Goal: Information Seeking & Learning: Learn about a topic

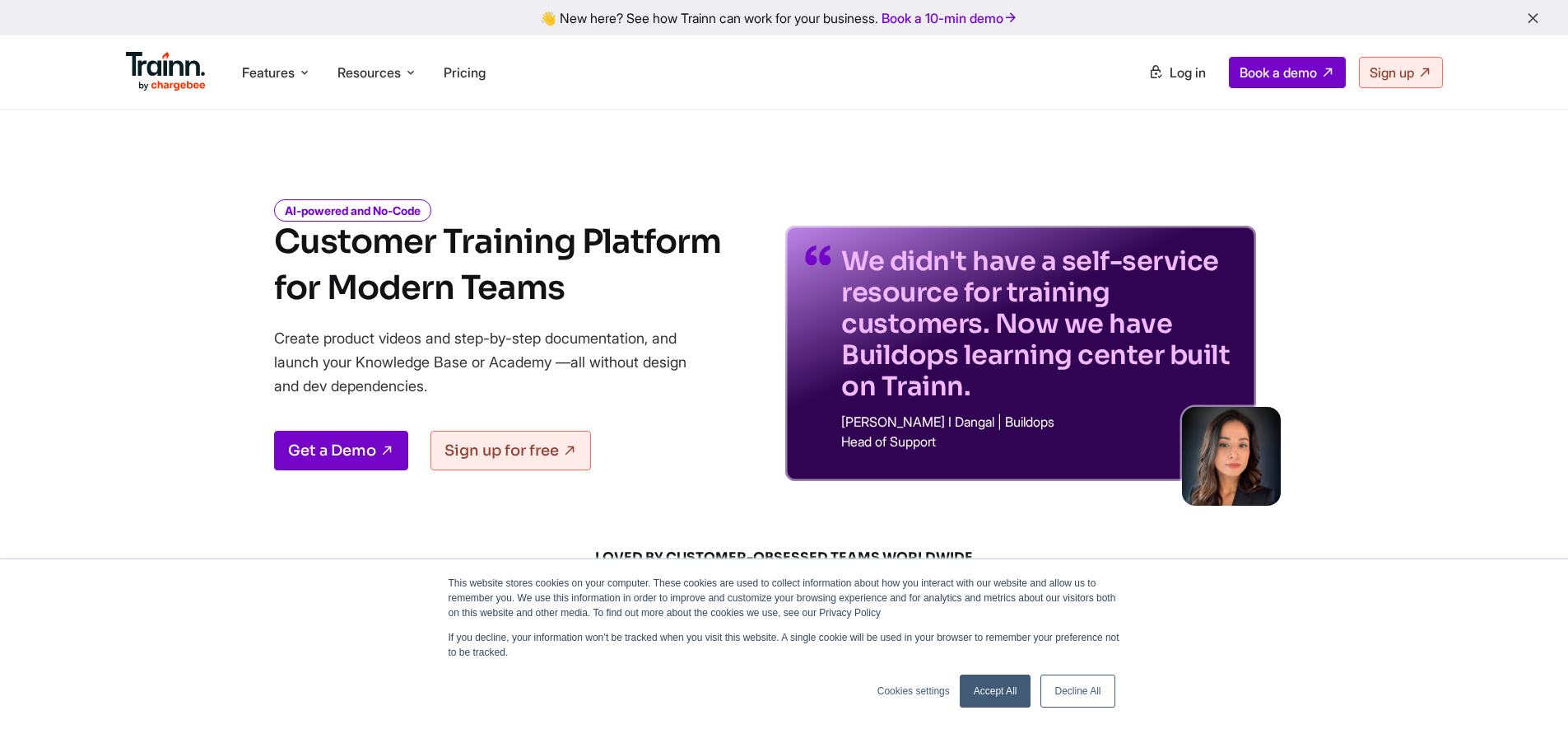
click at [1068, 683] on link "Decline All" at bounding box center [1077, 690] width 74 height 33
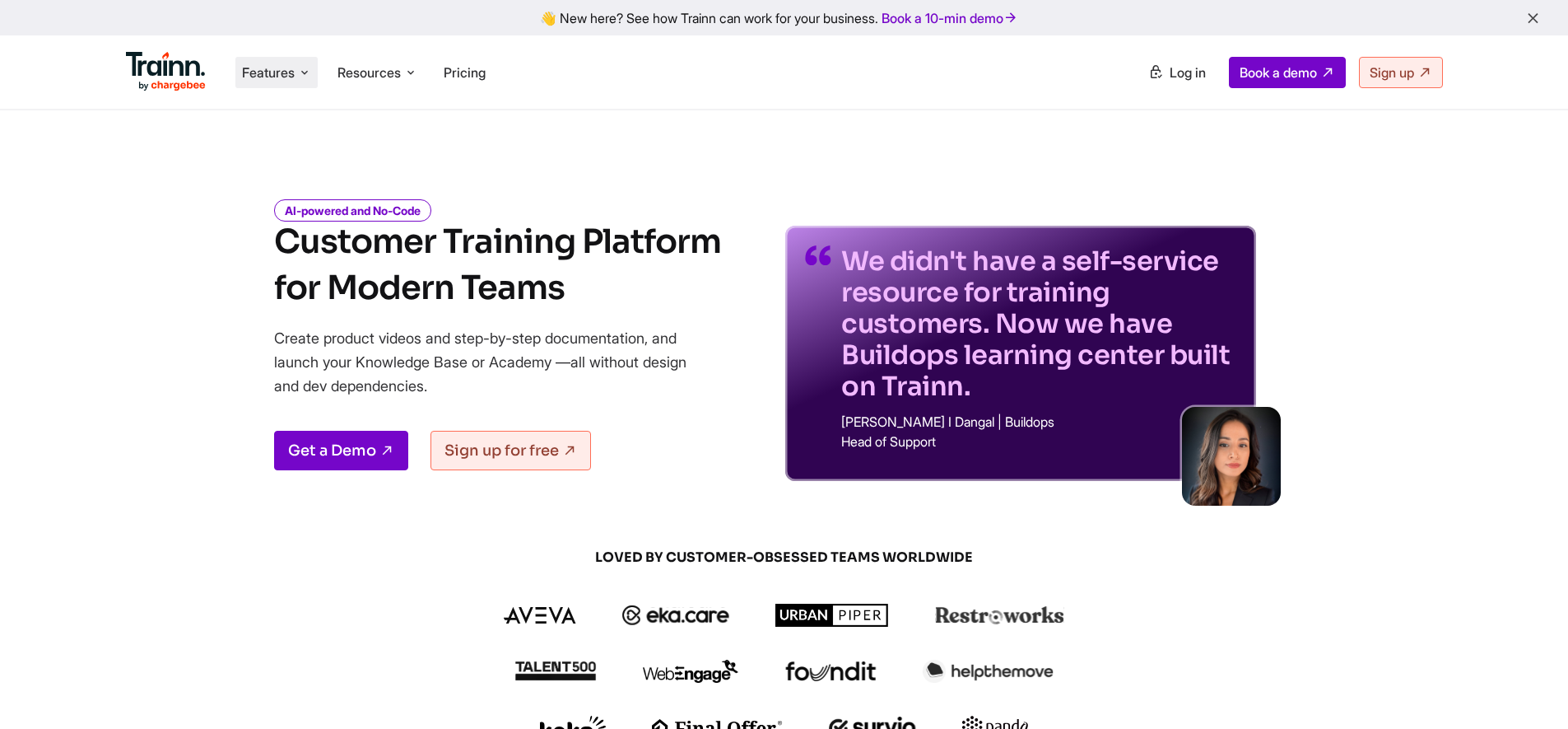
click at [273, 75] on span "Features" at bounding box center [268, 72] width 53 height 18
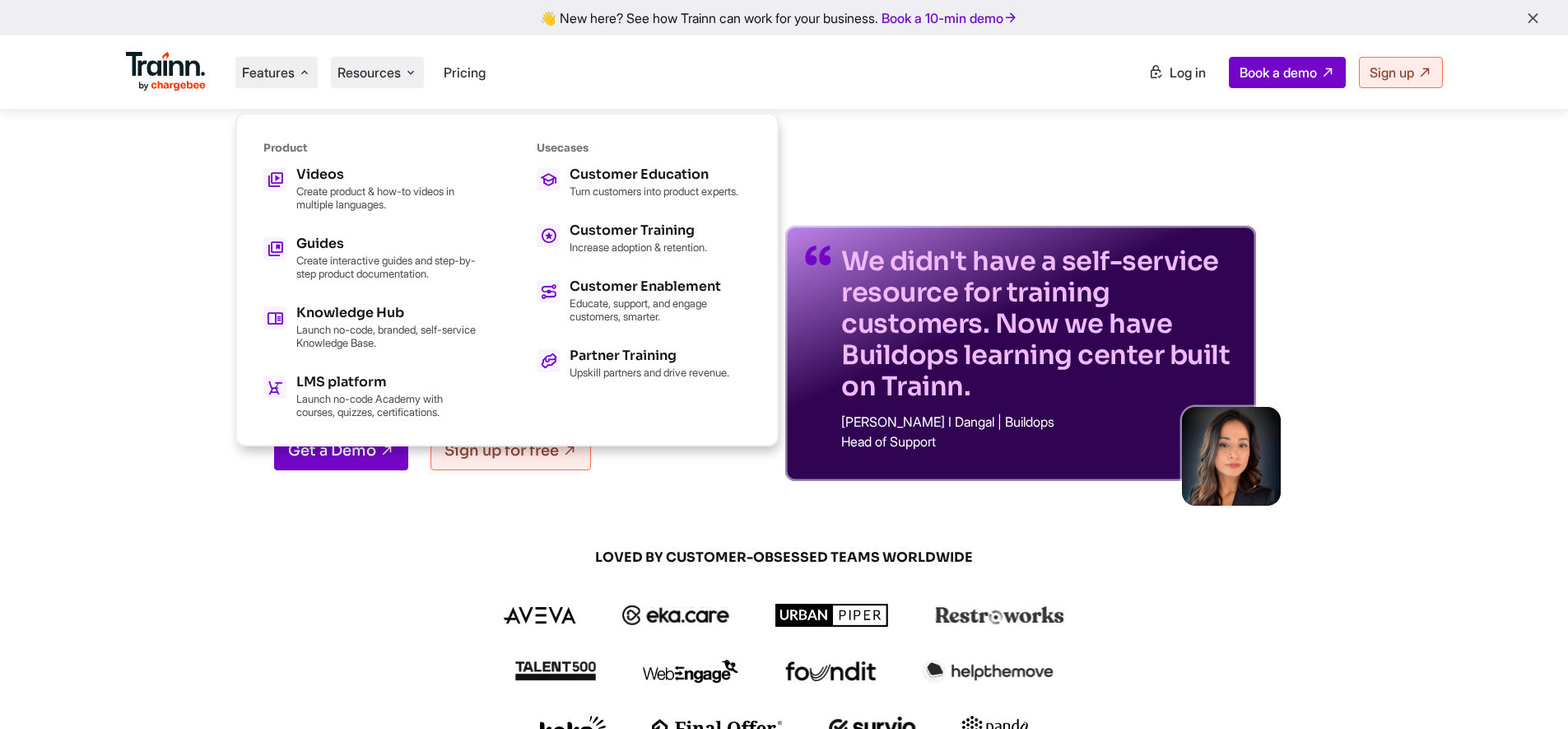
click at [374, 70] on span "Resources" at bounding box center [369, 72] width 63 height 18
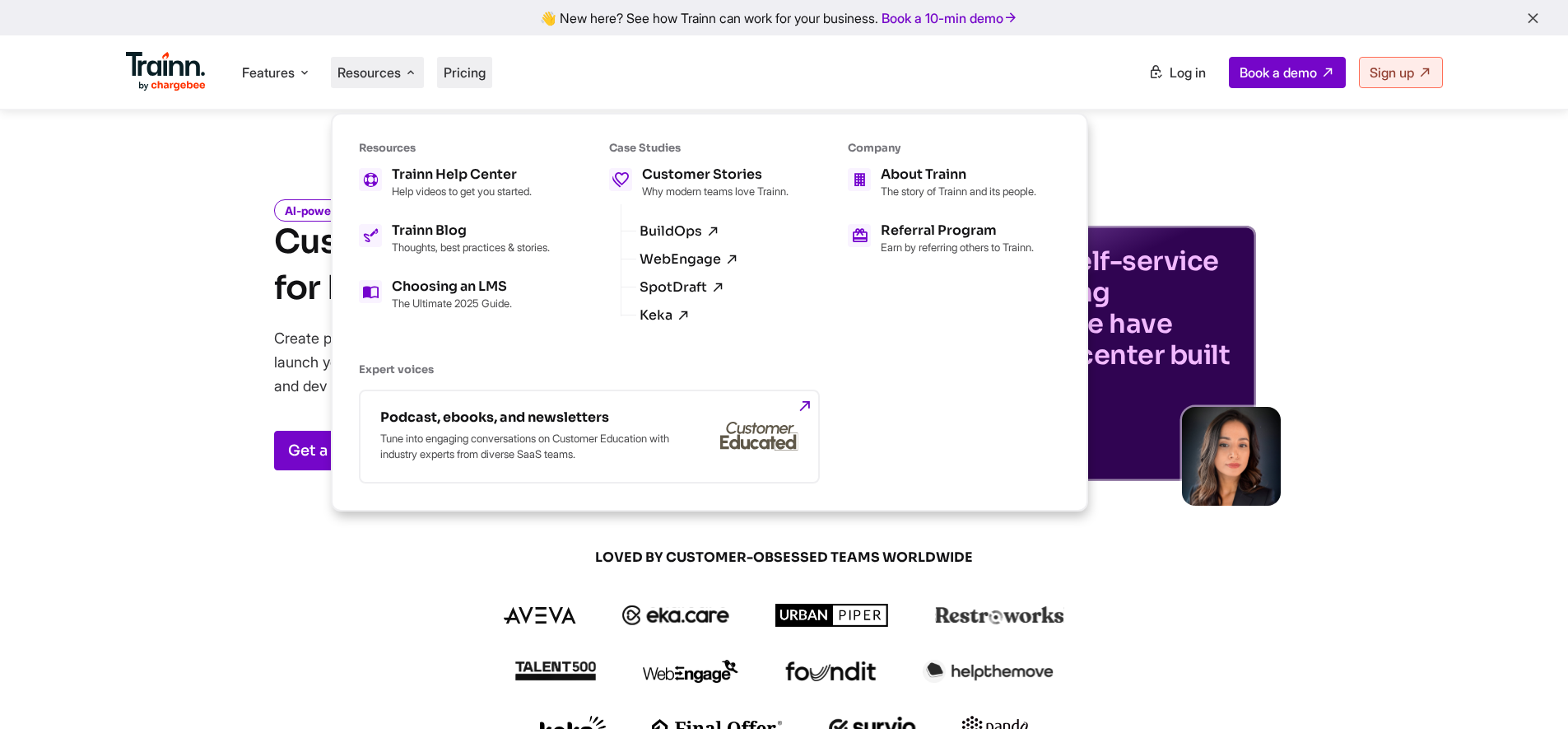
click at [466, 69] on span "Pricing" at bounding box center [464, 72] width 42 height 17
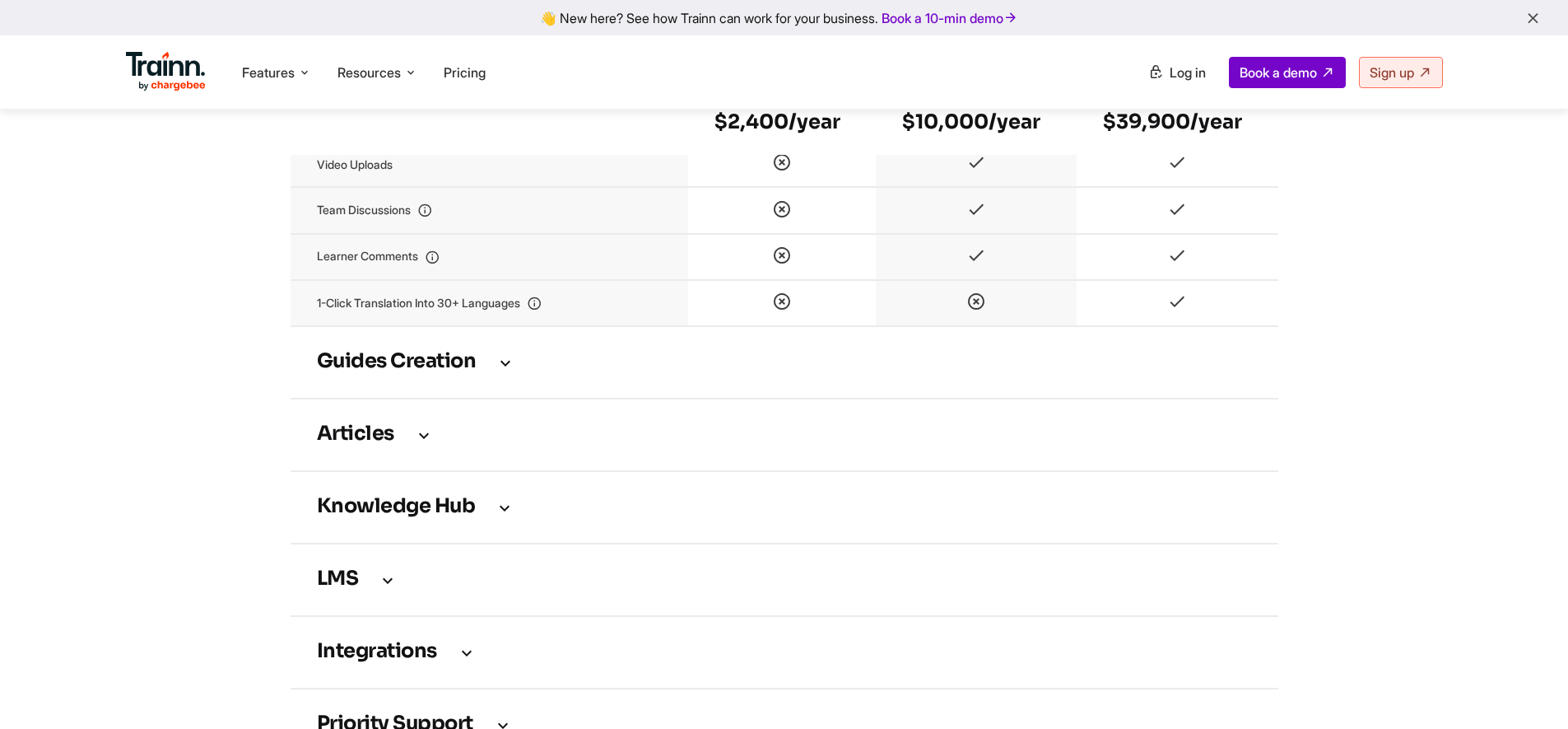
scroll to position [2152, 0]
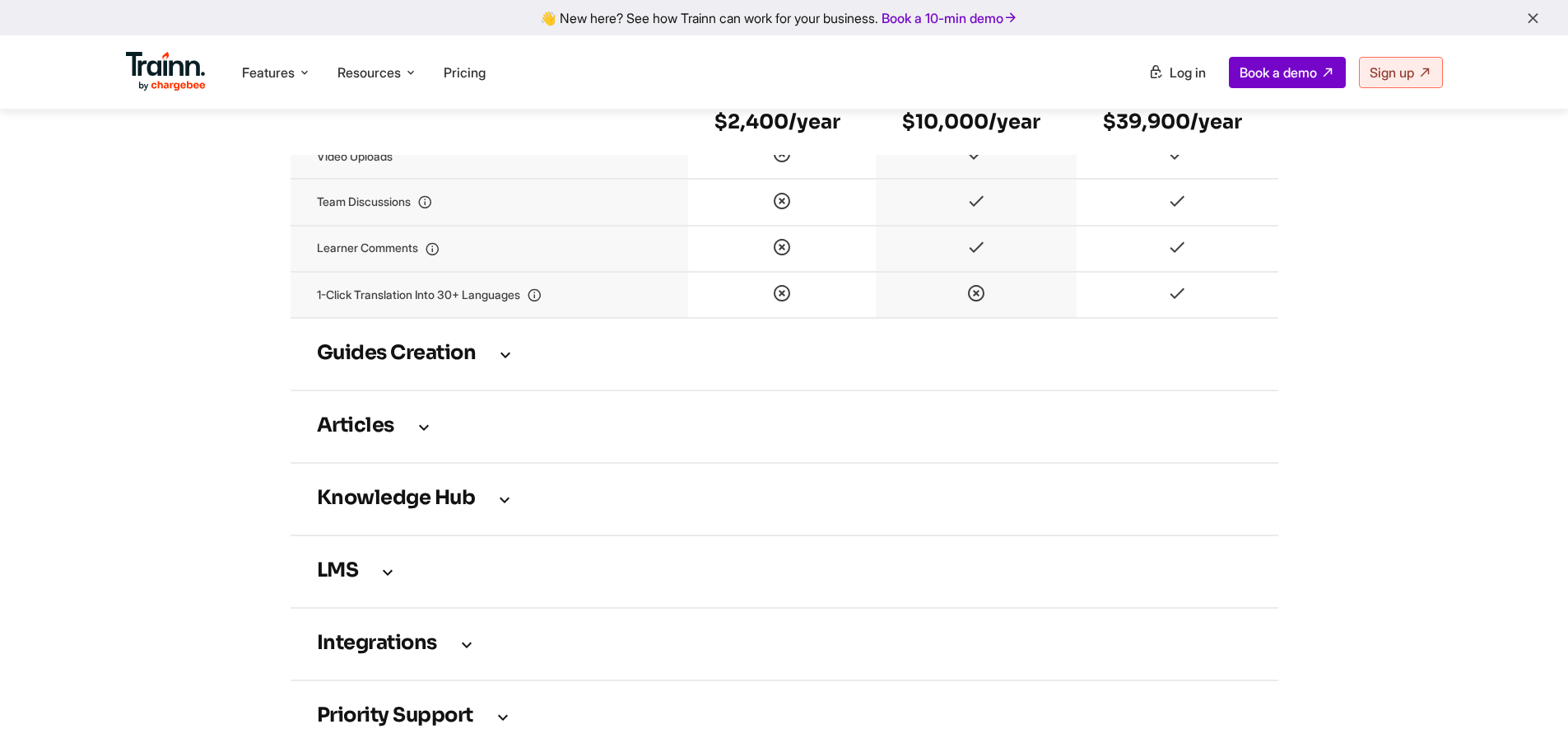
click at [511, 363] on icon at bounding box center [506, 354] width 20 height 18
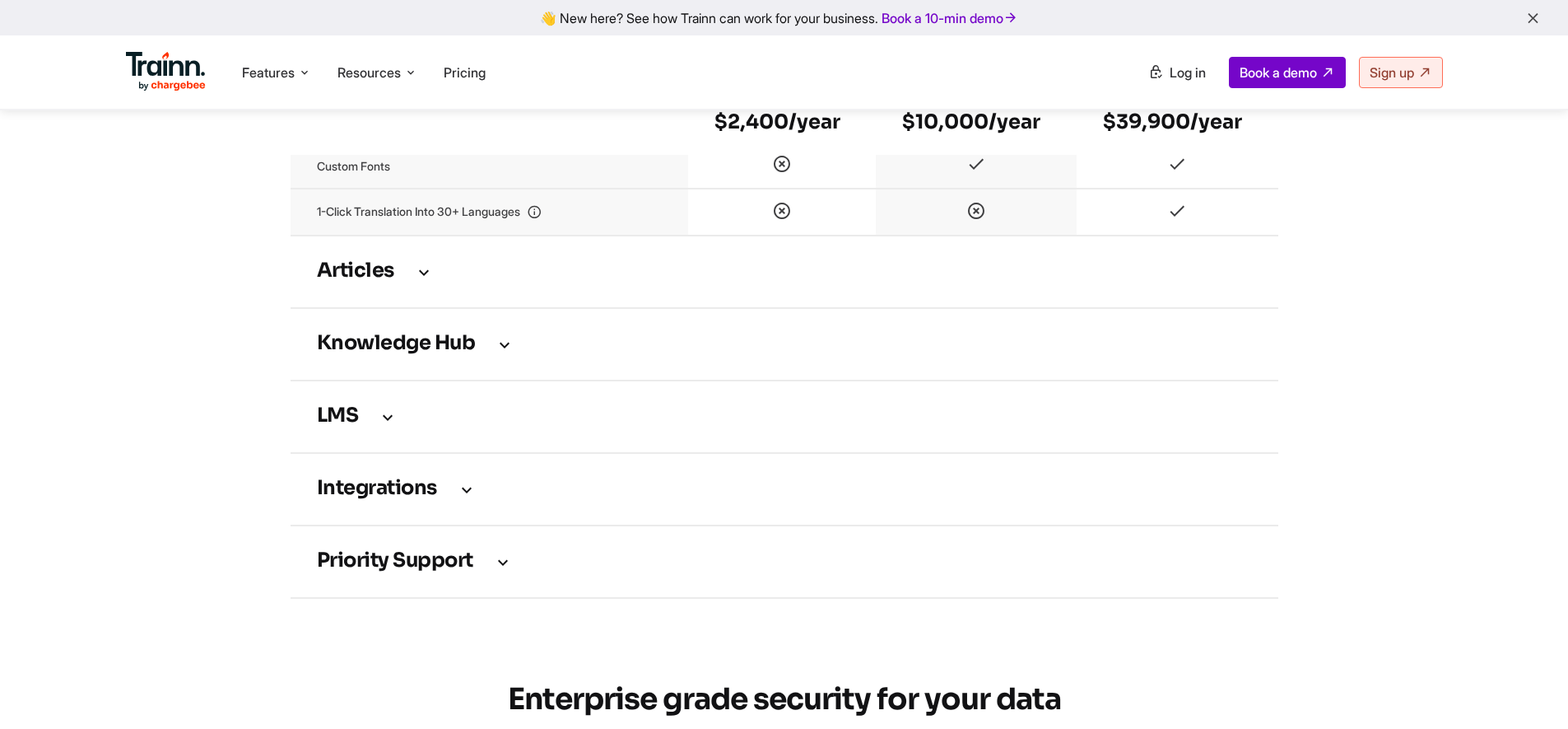
scroll to position [3144, 0]
click at [407, 306] on td "Articles" at bounding box center [784, 270] width 988 height 72
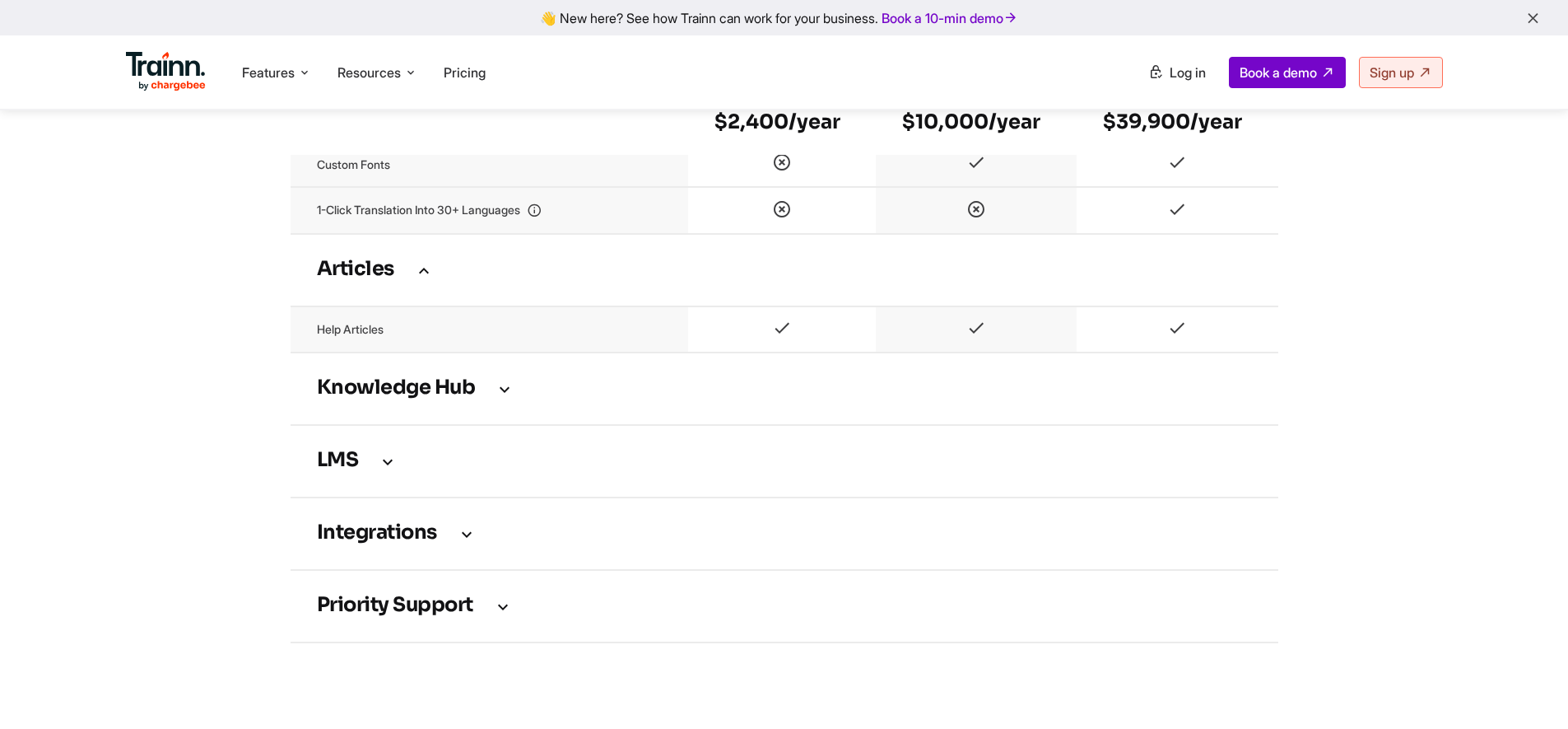
click at [521, 398] on h3 "Knowledge Hub" at bounding box center [784, 389] width 935 height 18
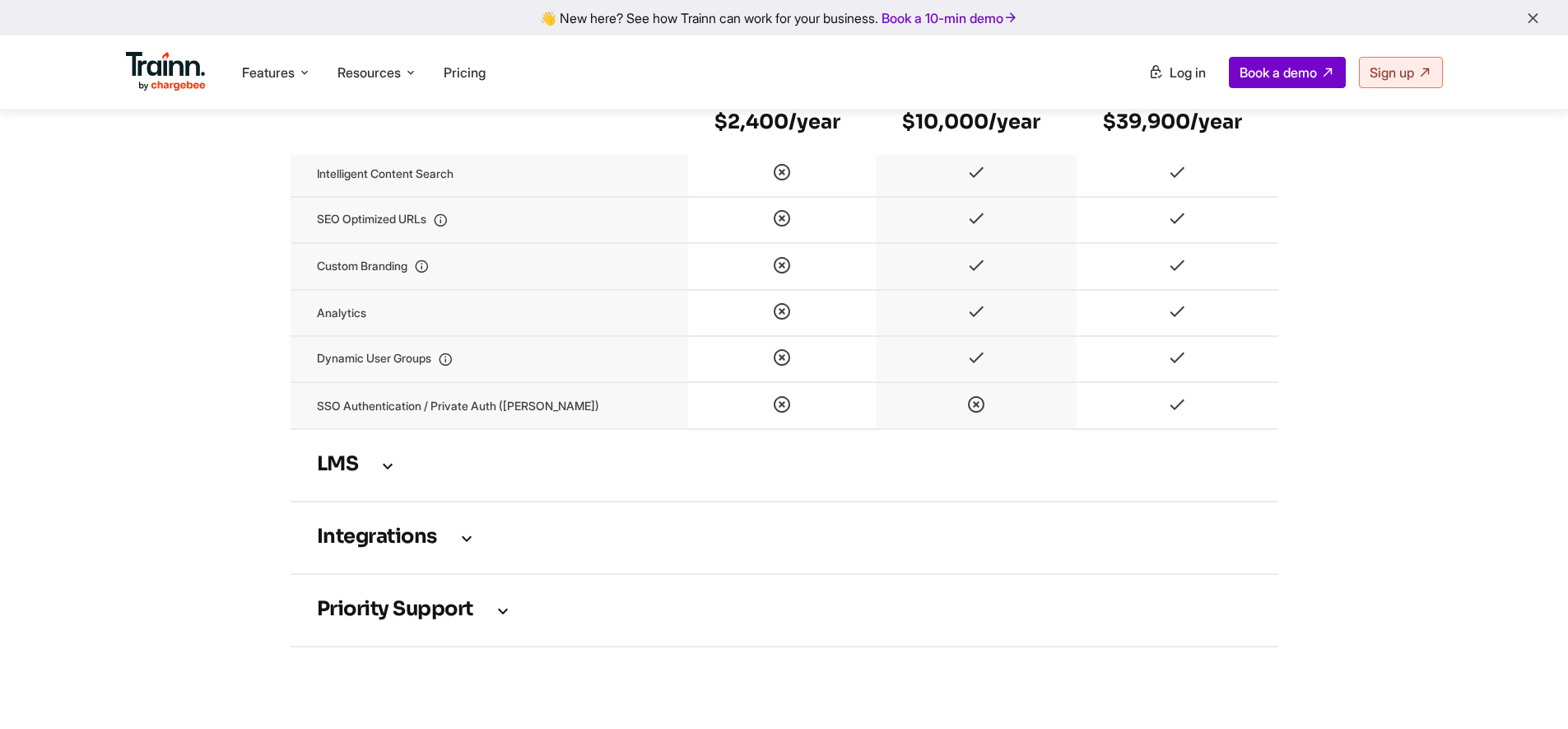
scroll to position [3531, 0]
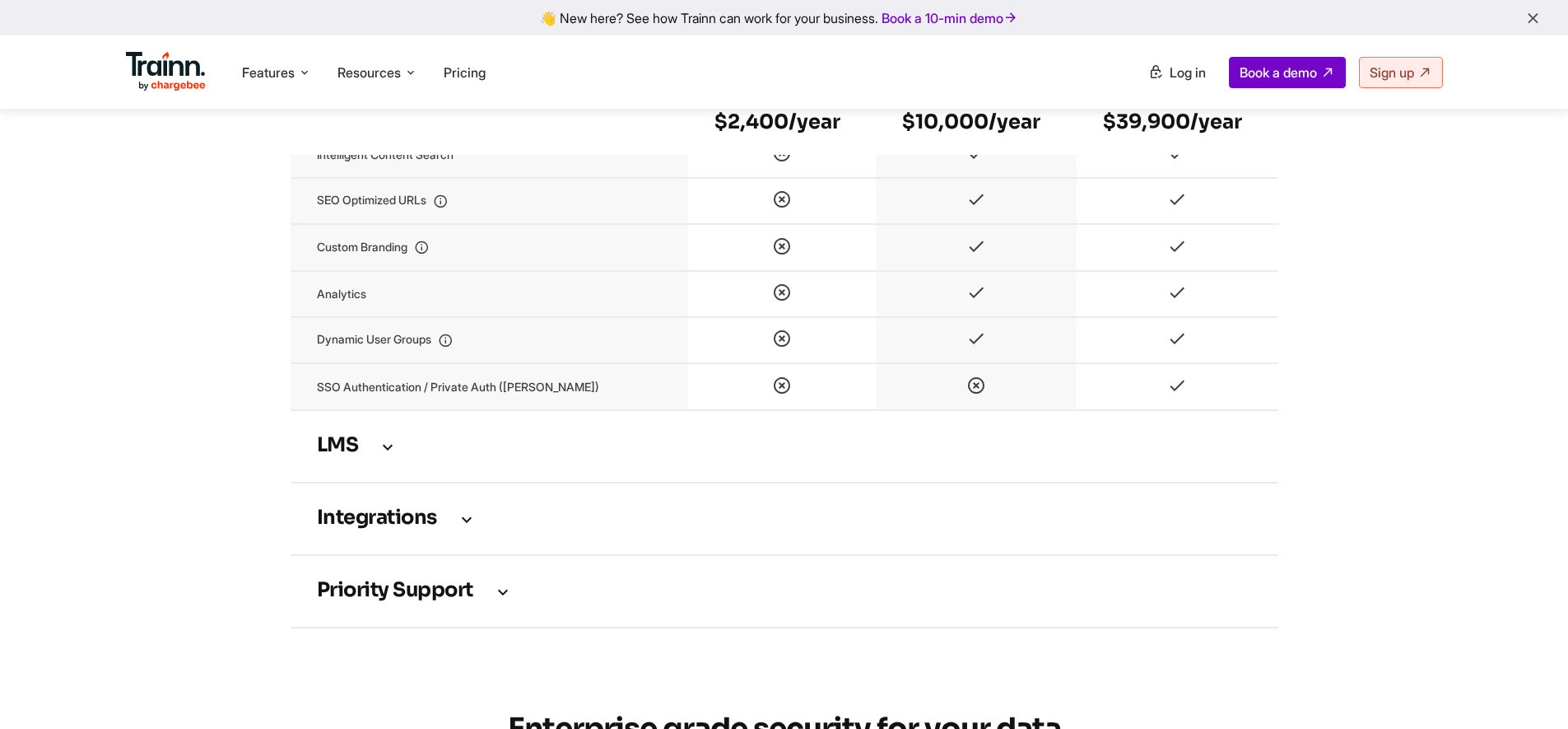
click at [405, 449] on h3 "LMS" at bounding box center [784, 446] width 935 height 18
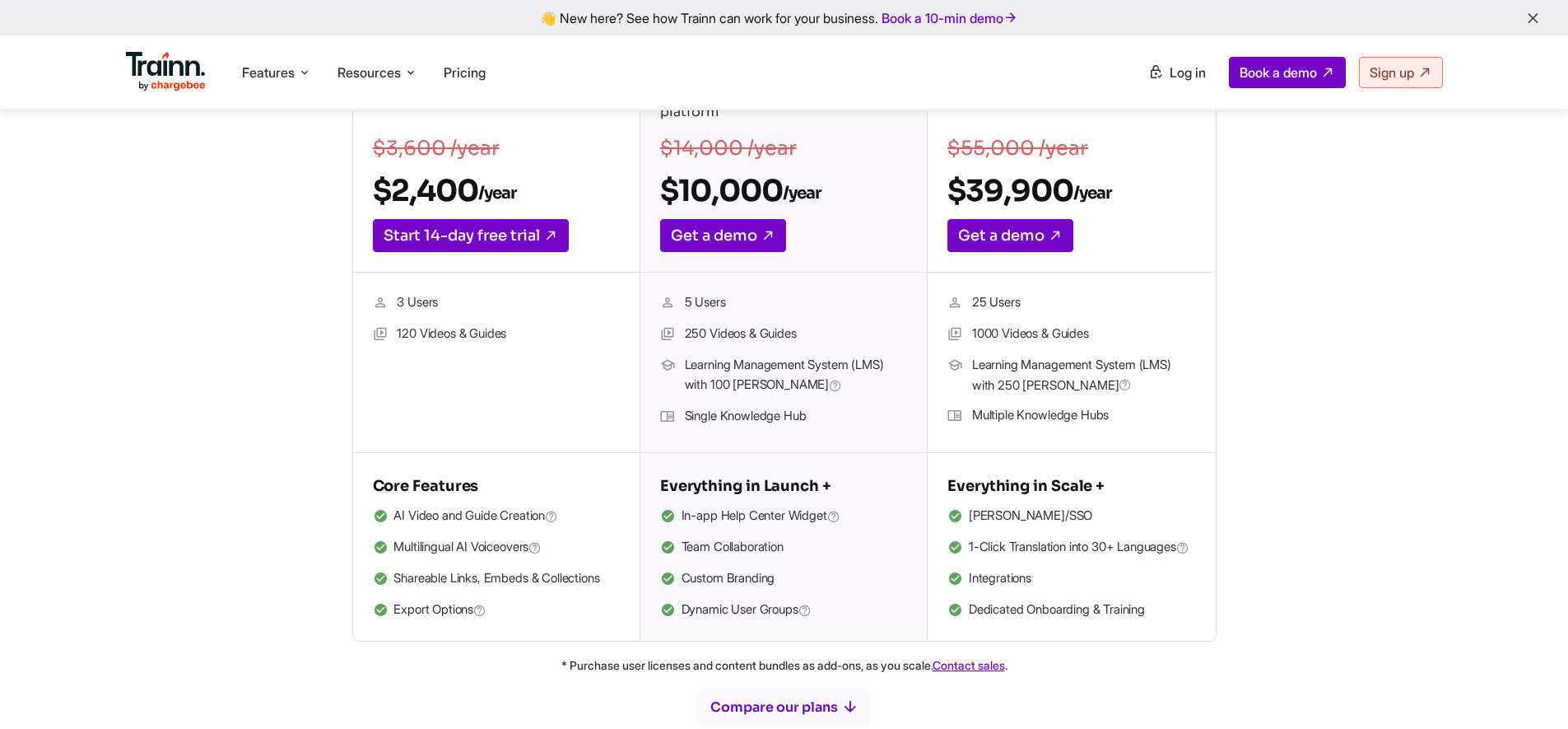
scroll to position [0, 0]
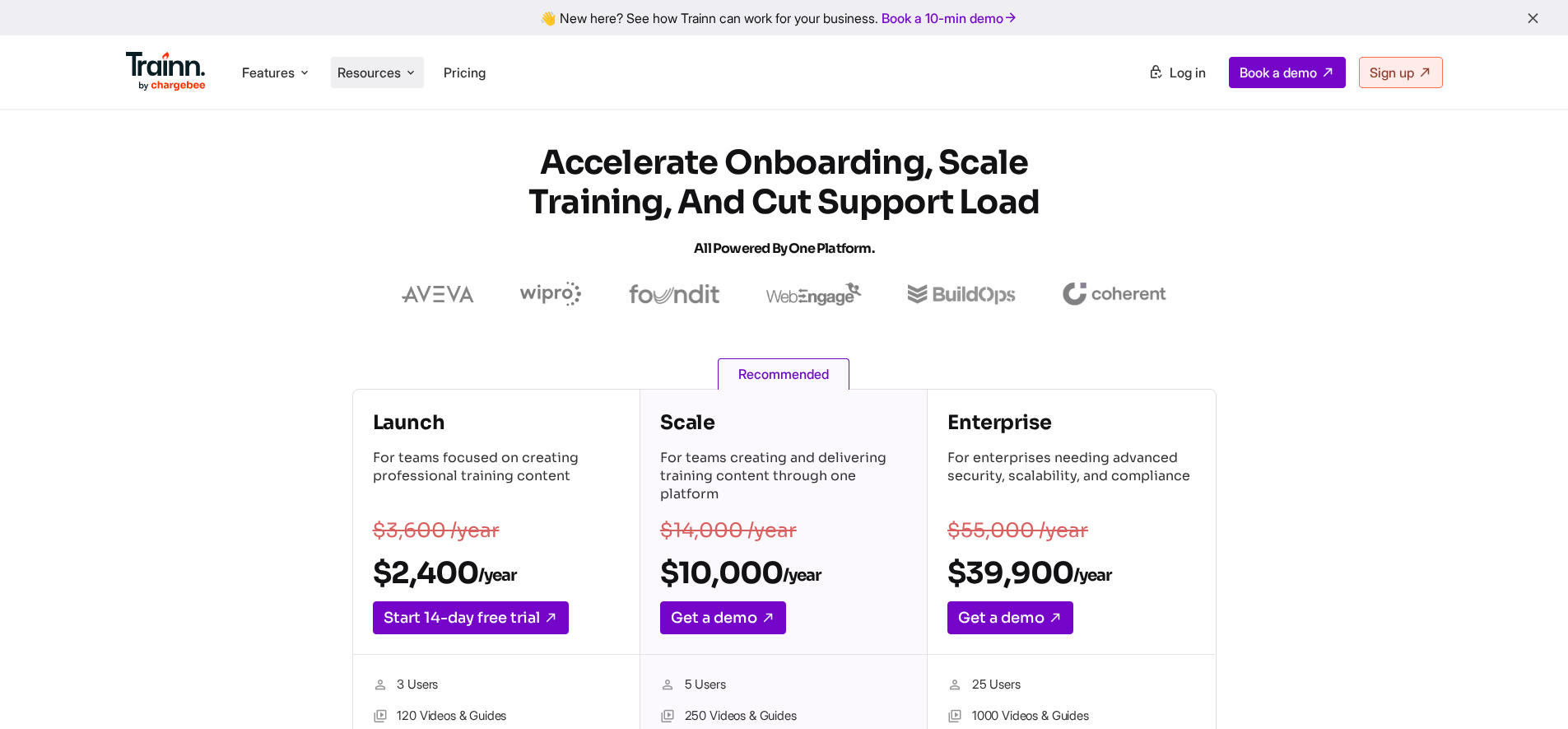
click at [347, 80] on li "Resources Resources Trainn Help Center Help videos to get you started. Trainn B…" at bounding box center [378, 72] width 93 height 32
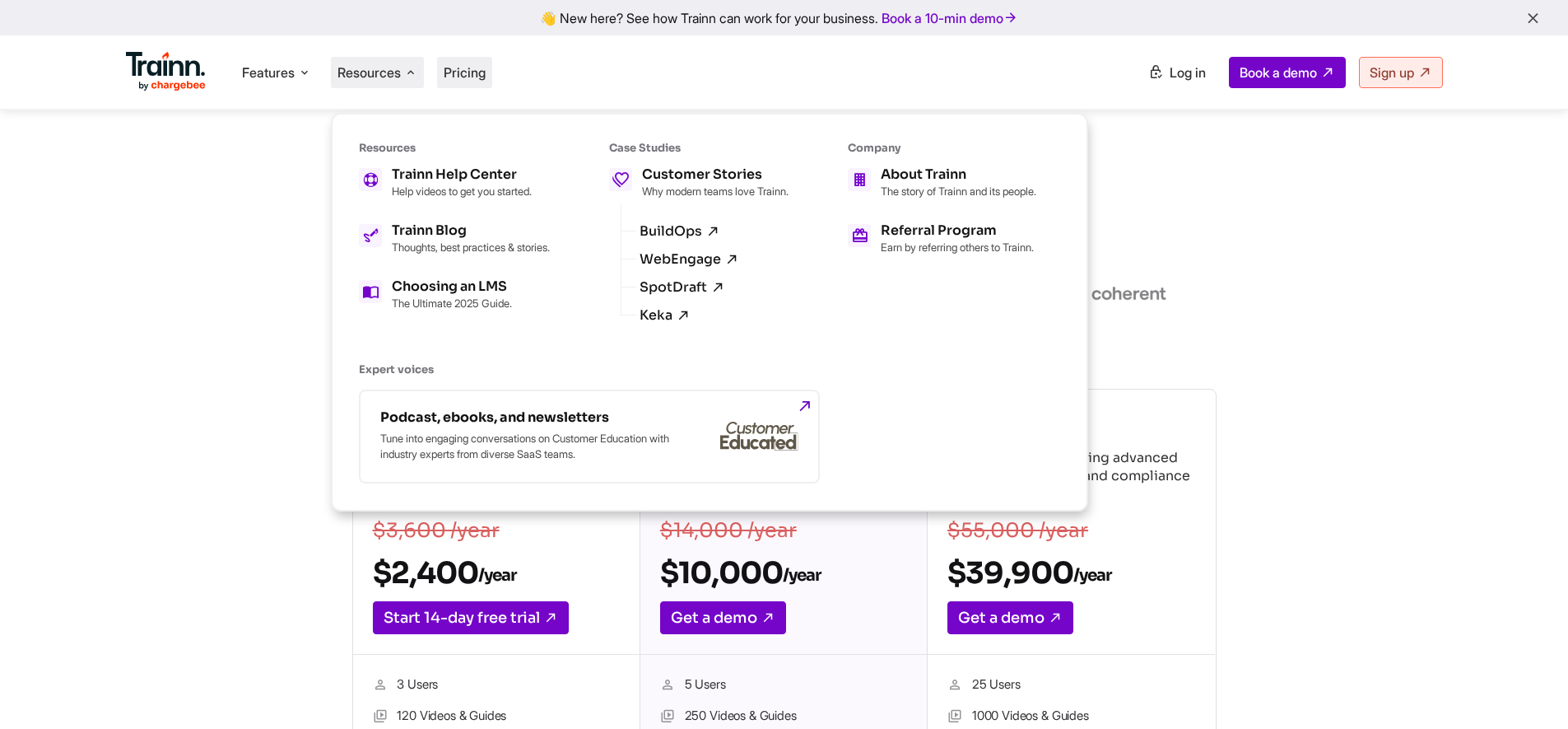
click at [489, 82] on li "Pricing" at bounding box center [465, 72] width 56 height 32
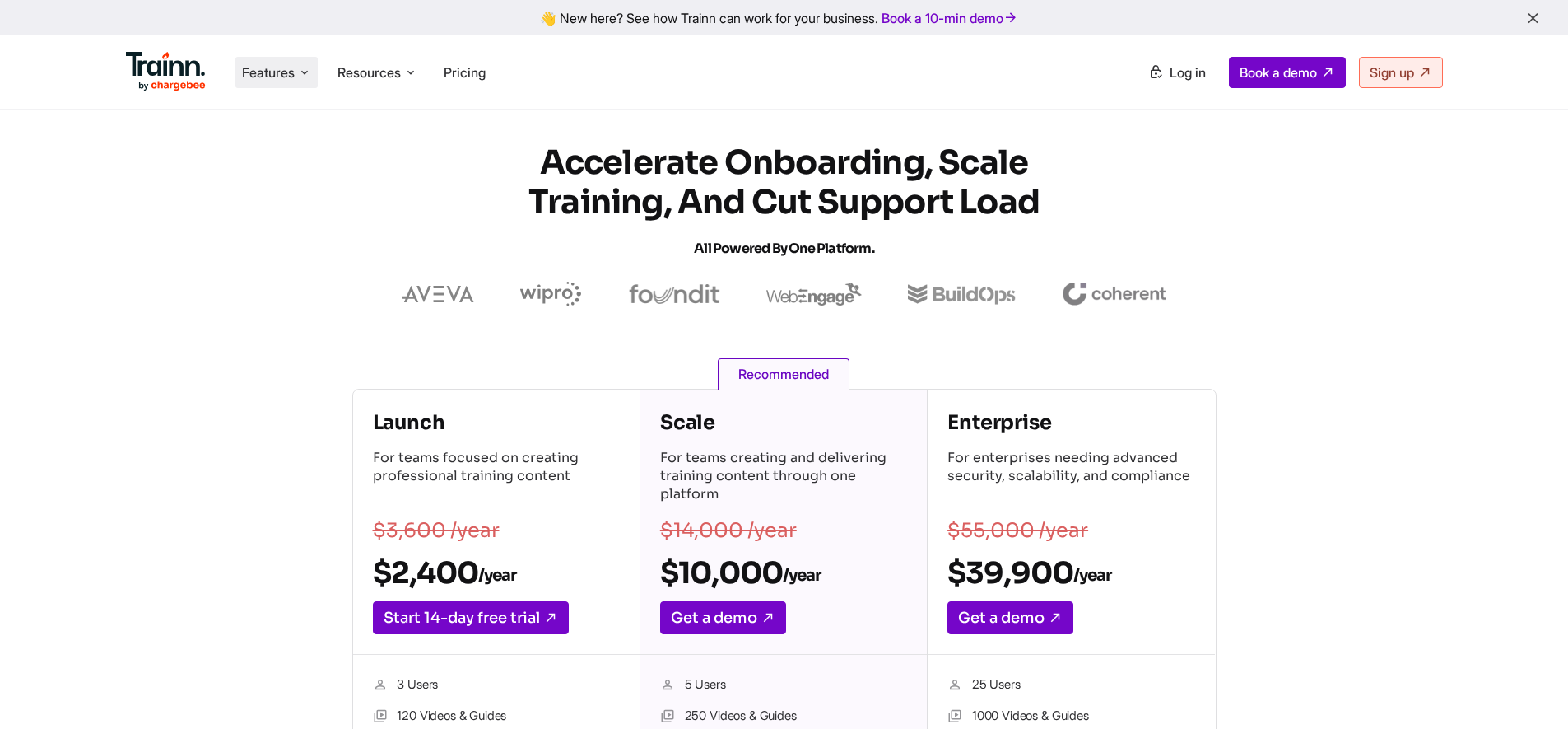
click at [291, 69] on span "Features" at bounding box center [268, 72] width 53 height 18
